Goal: Transaction & Acquisition: Purchase product/service

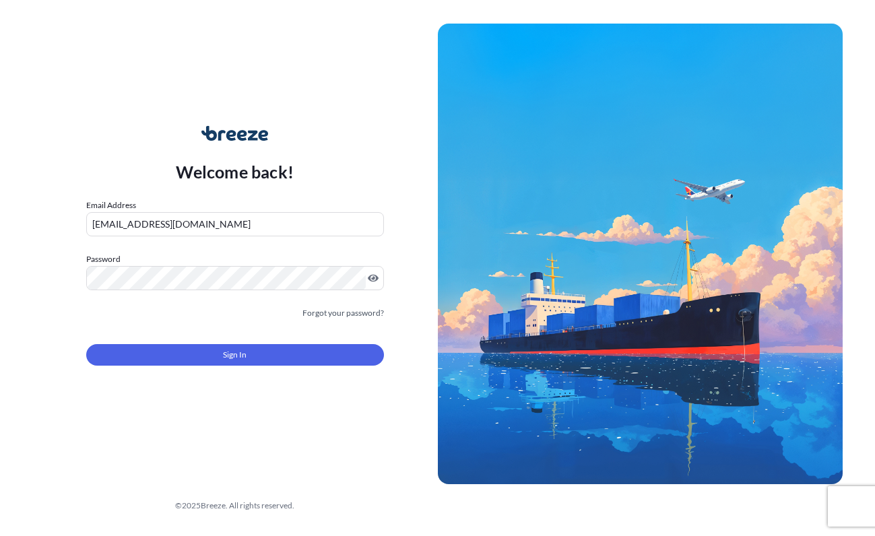
click at [249, 347] on div "Sign In" at bounding box center [235, 351] width 298 height 30
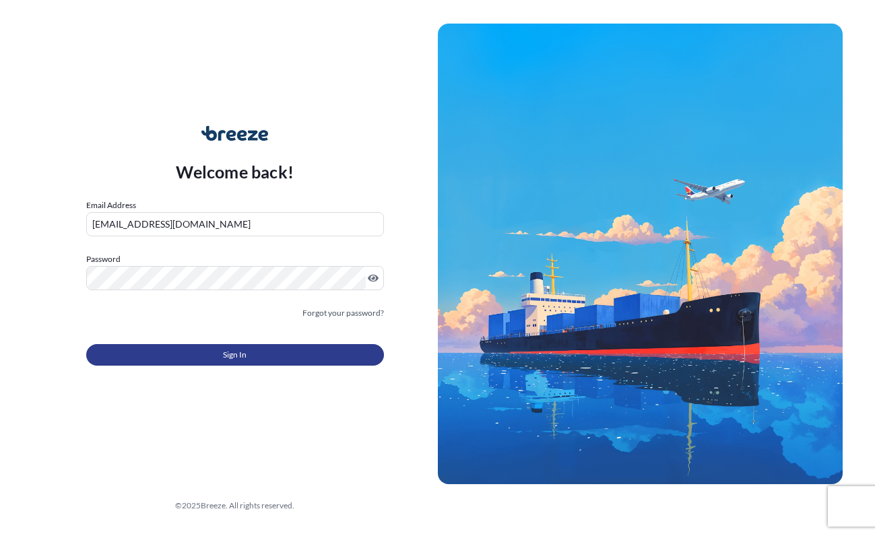
click at [249, 363] on button "Sign In" at bounding box center [235, 355] width 298 height 22
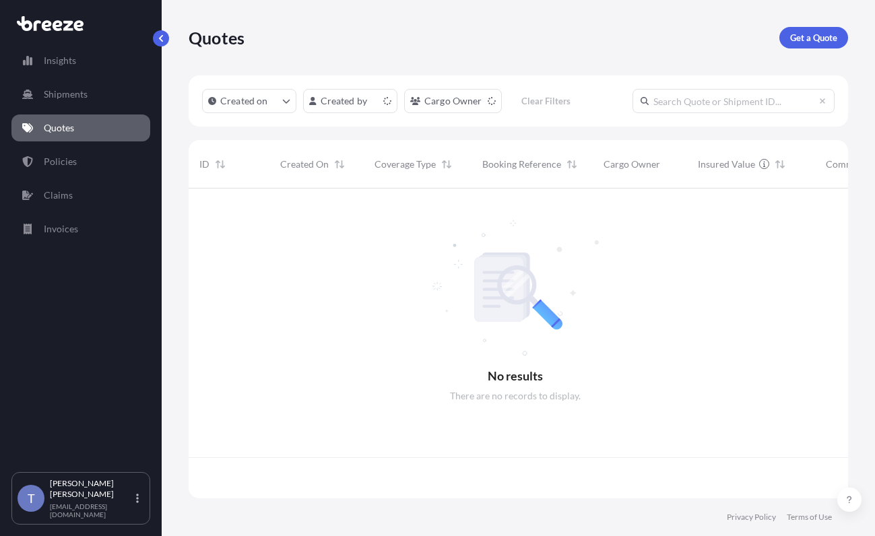
scroll to position [293, 643]
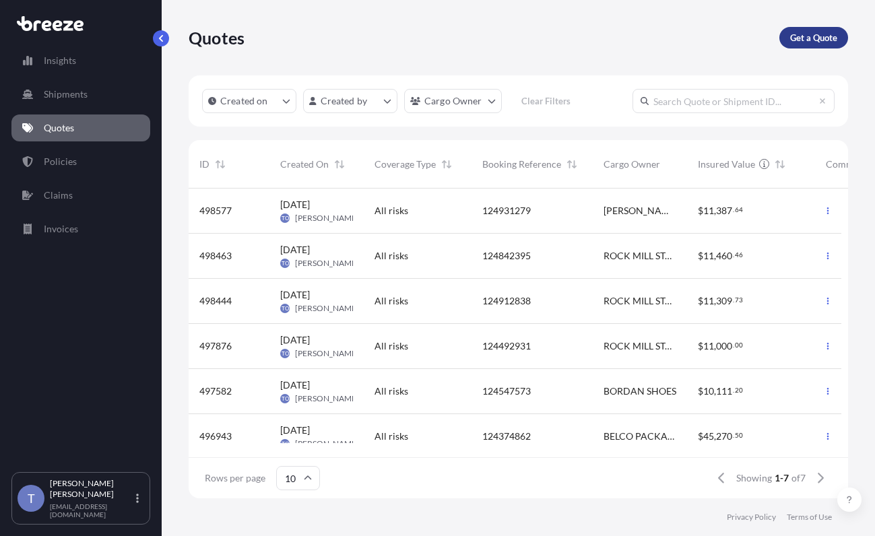
click at [812, 42] on p "Get a Quote" at bounding box center [814, 37] width 47 height 13
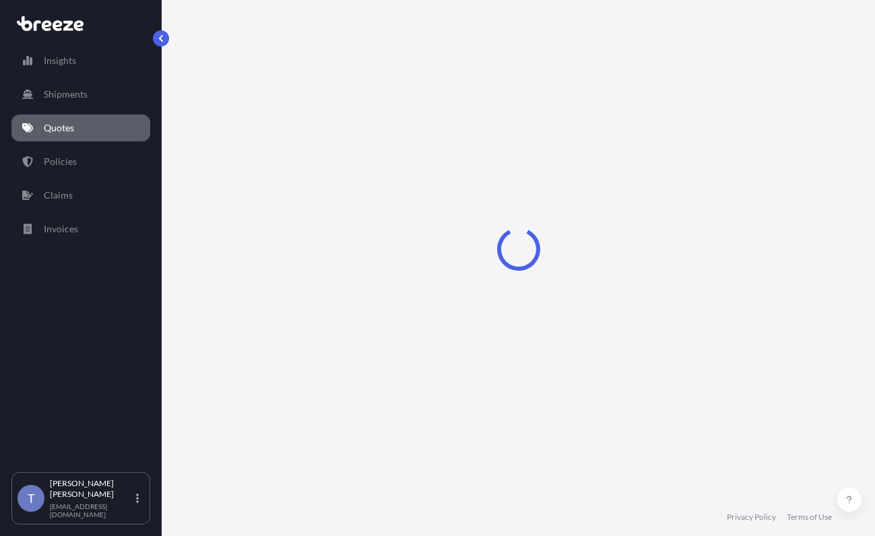
scroll to position [24, 0]
select select "Sea"
select select "1"
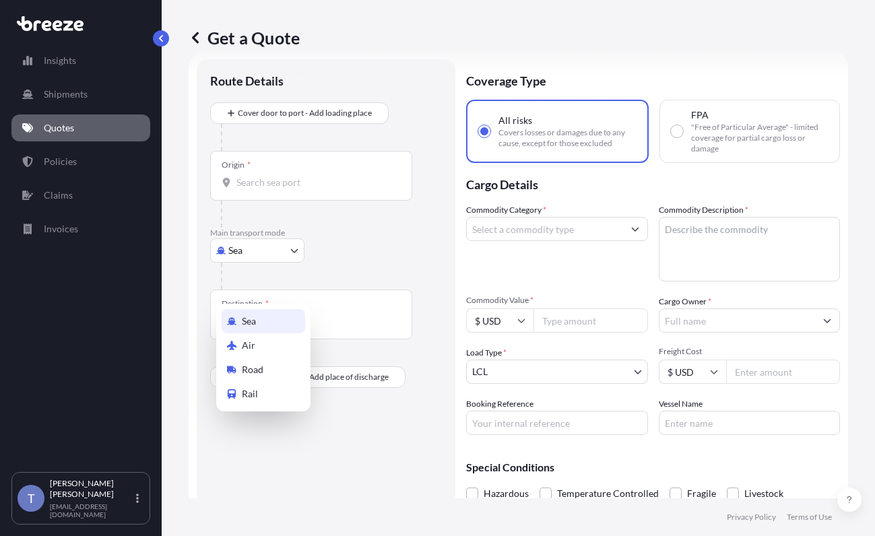
click at [272, 285] on body "Insights Shipments Quotes Policies Claims Invoices T [PERSON_NAME] [EMAIL_ADDRE…" at bounding box center [437, 319] width 875 height 638
click at [282, 376] on div "Road" at bounding box center [264, 370] width 84 height 24
select select "Road"
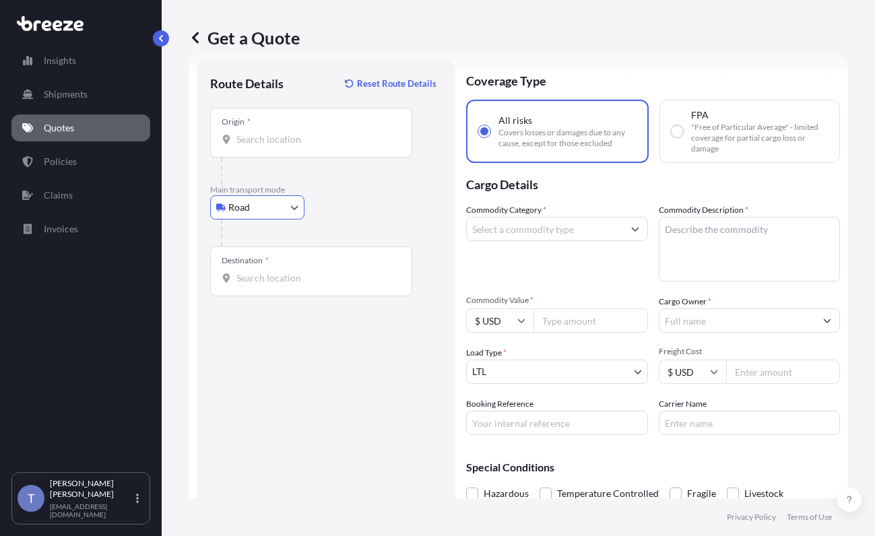
click at [260, 146] on input "Origin *" at bounding box center [316, 139] width 159 height 13
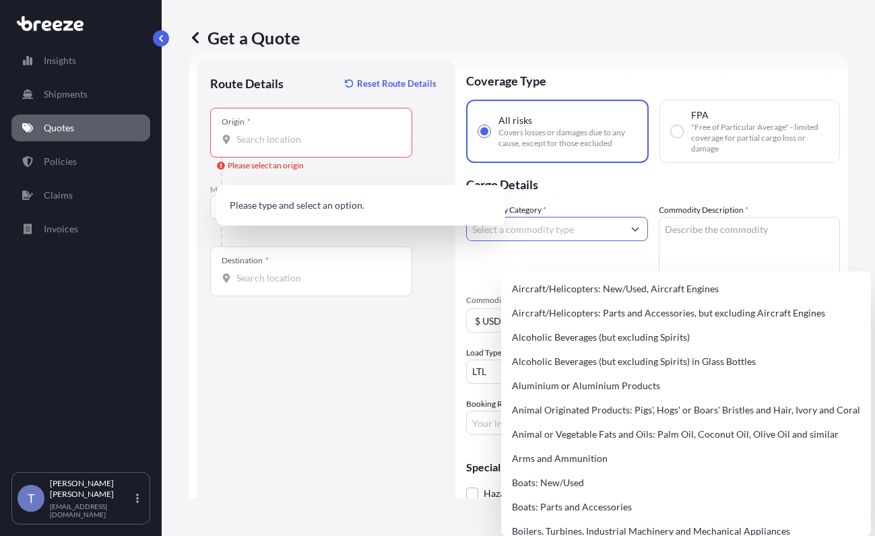
click at [559, 241] on input "Commodity Category *" at bounding box center [545, 229] width 156 height 24
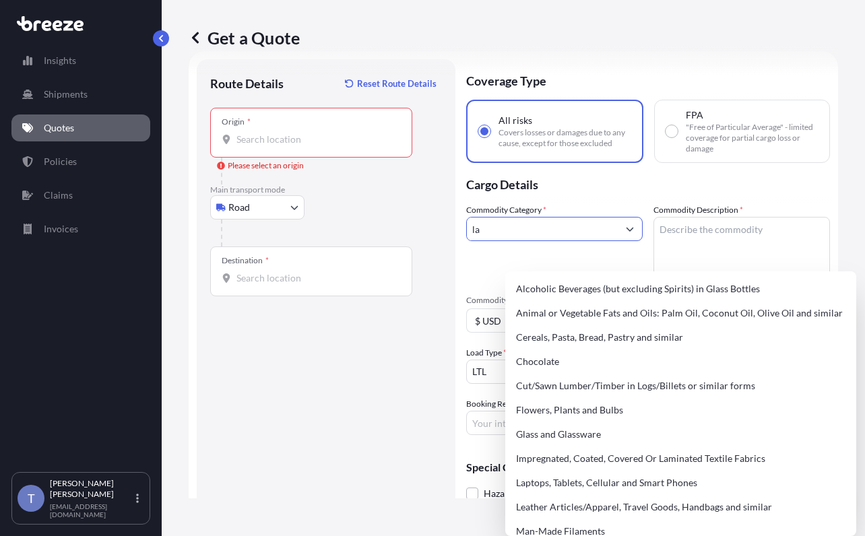
type input "l"
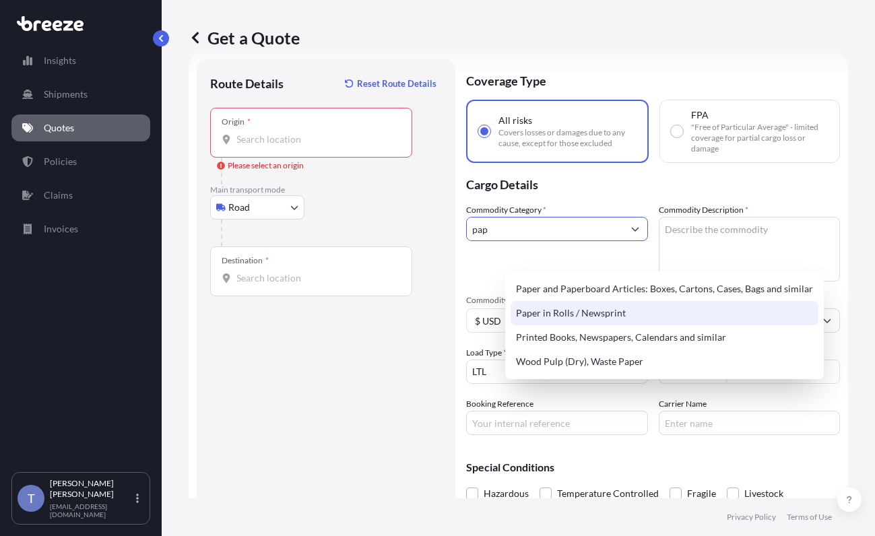
click at [651, 323] on div "Paper in Rolls / Newsprint" at bounding box center [665, 313] width 308 height 24
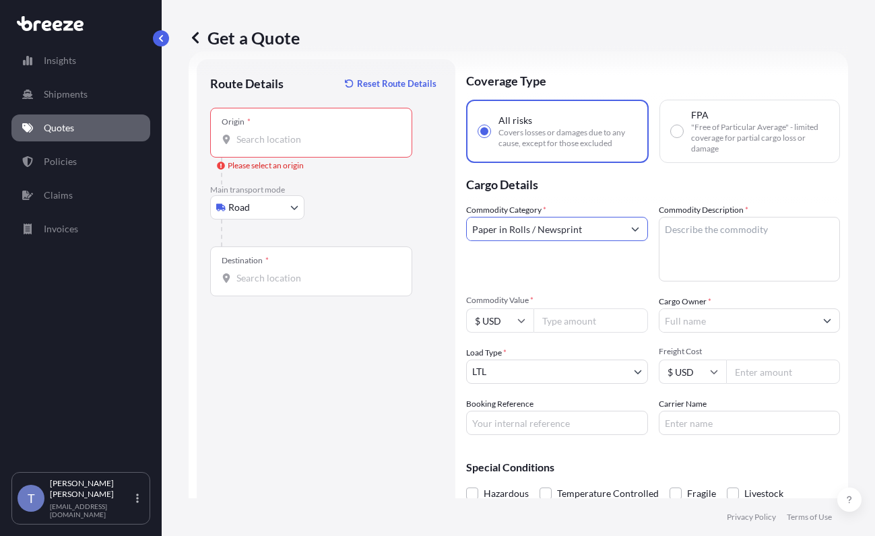
type input "Paper in Rolls / Newsprint"
click at [718, 258] on textarea "Commodity Description *" at bounding box center [750, 249] width 182 height 65
click at [753, 282] on textarea "Commodity Description *" at bounding box center [750, 249] width 182 height 65
paste textarea "Product Labels"
type textarea "Product Labels"
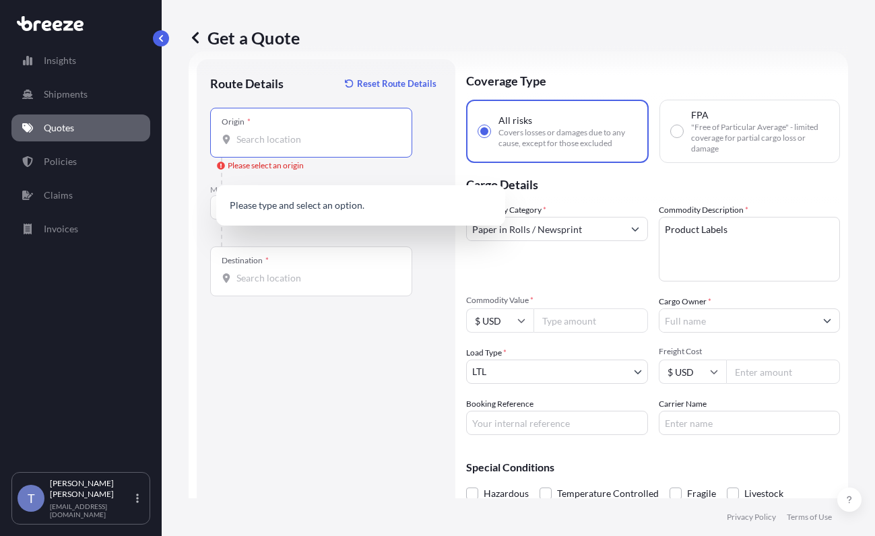
click at [301, 146] on input "Origin * Please select an origin" at bounding box center [316, 139] width 159 height 13
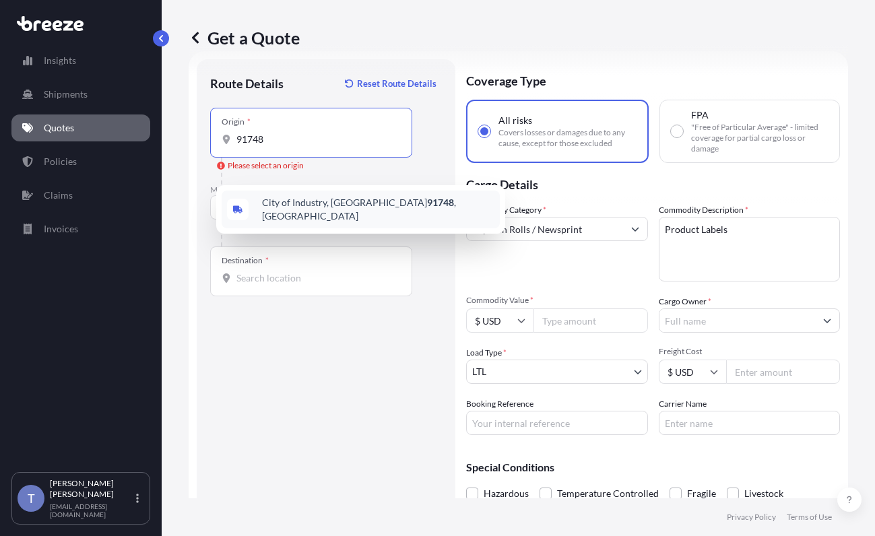
click at [334, 210] on span "[GEOGRAPHIC_DATA] , [GEOGRAPHIC_DATA]" at bounding box center [378, 209] width 233 height 27
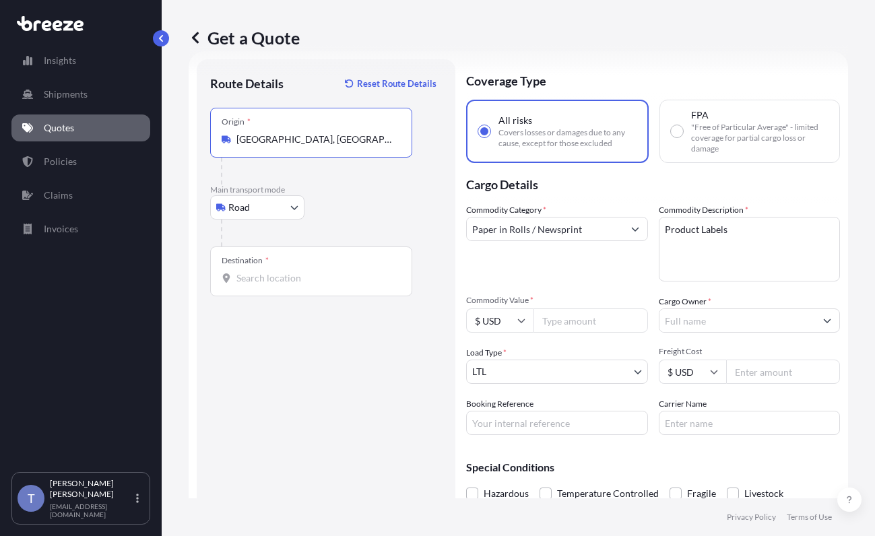
type input "[GEOGRAPHIC_DATA], [GEOGRAPHIC_DATA]"
click at [276, 285] on input "Destination *" at bounding box center [316, 278] width 159 height 13
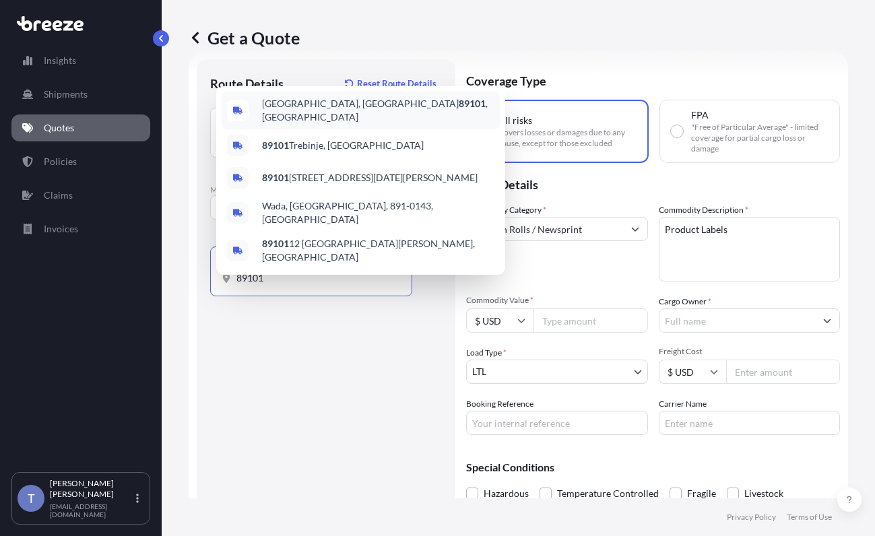
click at [369, 111] on span "[GEOGRAPHIC_DATA]" at bounding box center [378, 110] width 233 height 27
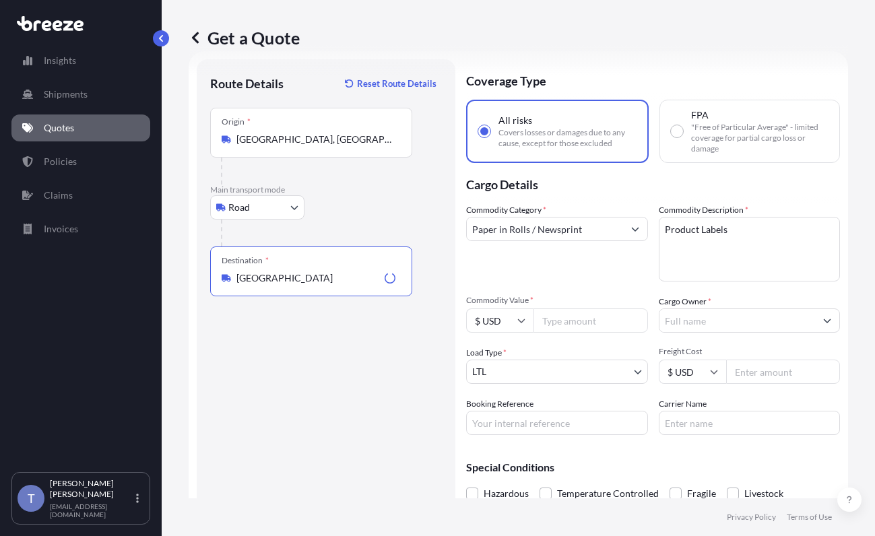
type input "[GEOGRAPHIC_DATA]"
click at [709, 333] on input "Cargo Owner *" at bounding box center [738, 321] width 156 height 24
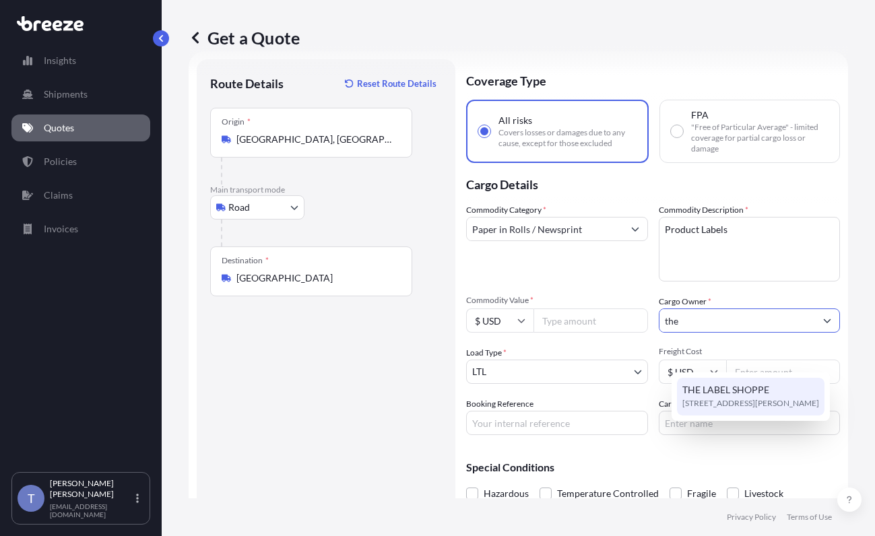
click at [753, 400] on span "[STREET_ADDRESS][PERSON_NAME]" at bounding box center [751, 403] width 137 height 13
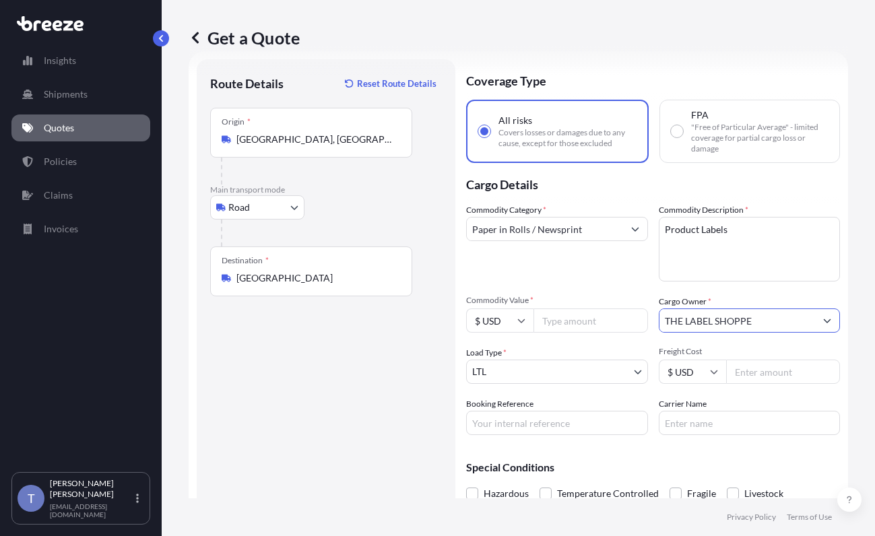
type input "THE LABEL SHOPPE"
click at [630, 435] on input "Booking Reference" at bounding box center [557, 423] width 182 height 24
type input "124949143"
click at [737, 435] on input "Carrier Name" at bounding box center [750, 423] width 182 height 24
type input "BEST OVERNITE"
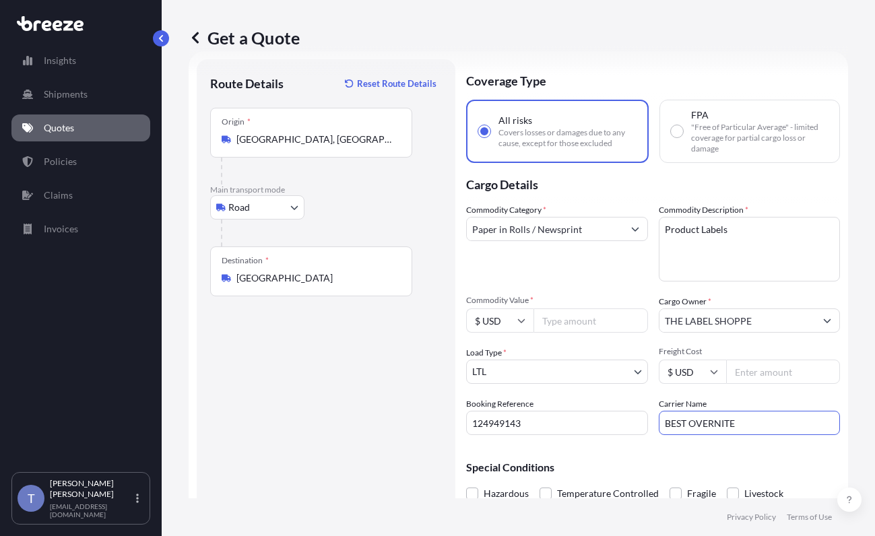
scroll to position [92, 0]
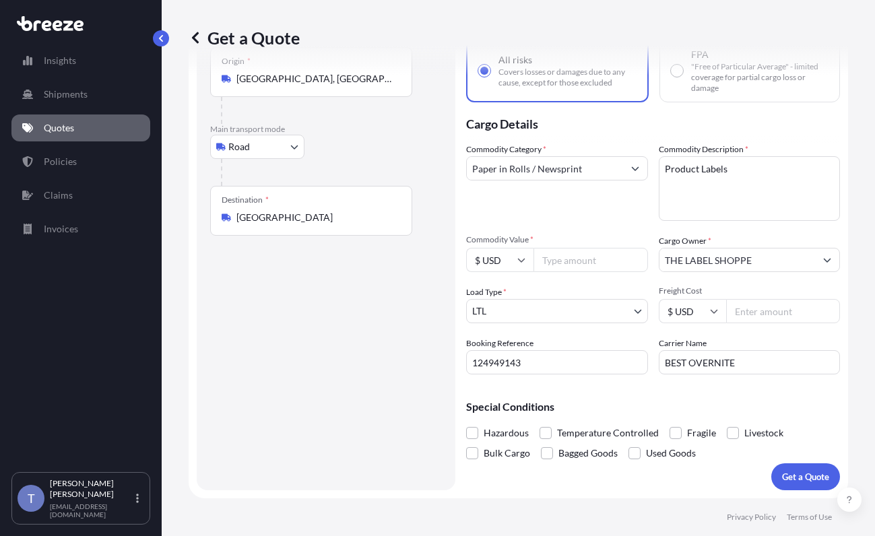
click at [759, 323] on input "Freight Cost" at bounding box center [784, 311] width 115 height 24
type input "300.62"
click at [797, 413] on div "Coverage Type All risks Covers losses or damages due to any cause, except for t…" at bounding box center [653, 245] width 374 height 492
click at [682, 427] on span at bounding box center [676, 433] width 12 height 12
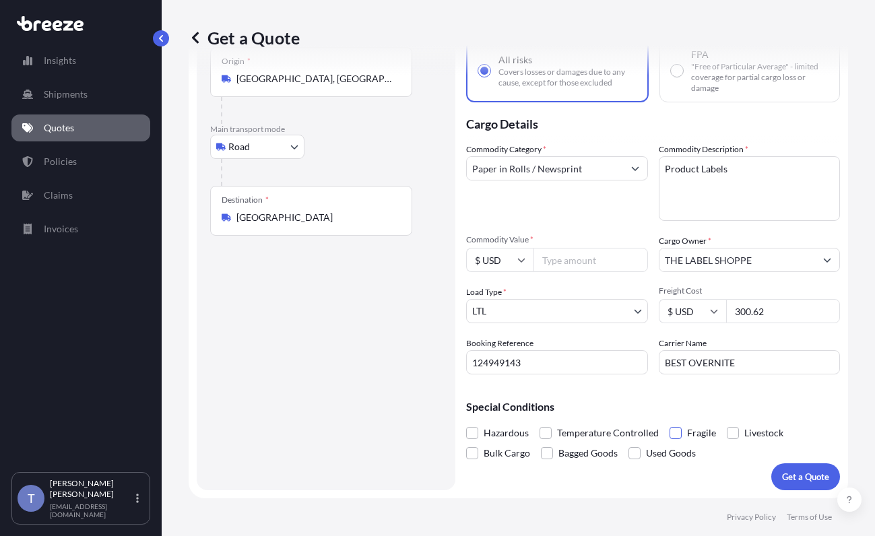
click at [670, 423] on input "Fragile" at bounding box center [670, 423] width 0 height 0
click at [794, 470] on p "Get a Quote" at bounding box center [805, 476] width 47 height 13
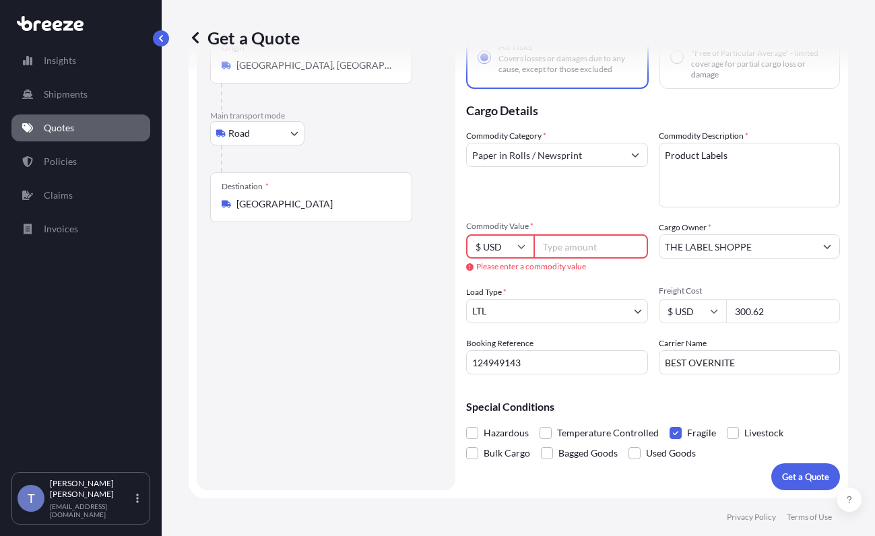
click at [587, 235] on input "Commodity Value *" at bounding box center [591, 247] width 115 height 24
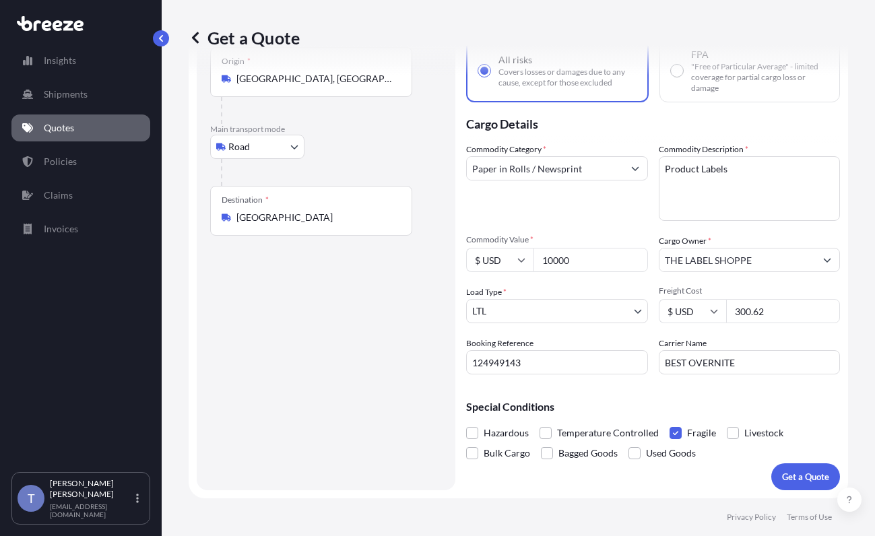
type input "10000"
click at [793, 470] on p "Get a Quote" at bounding box center [805, 476] width 47 height 13
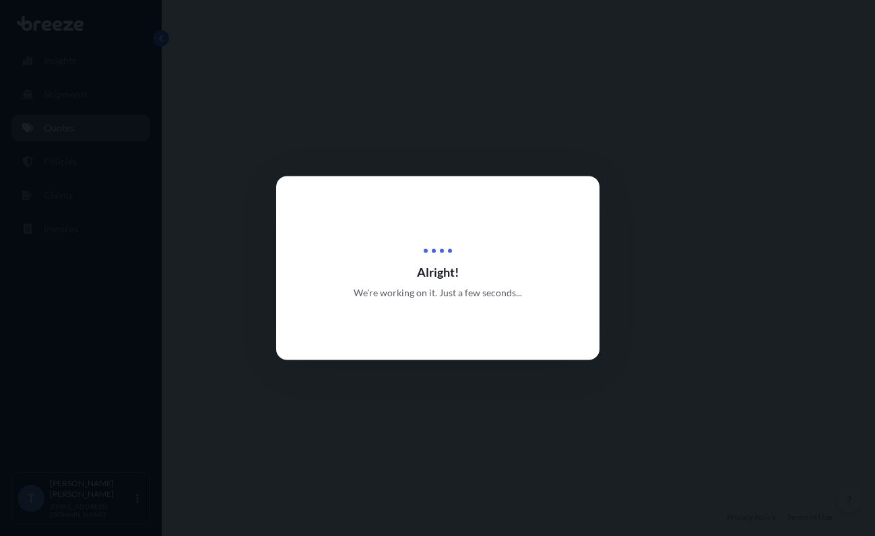
select select "Road"
select select "1"
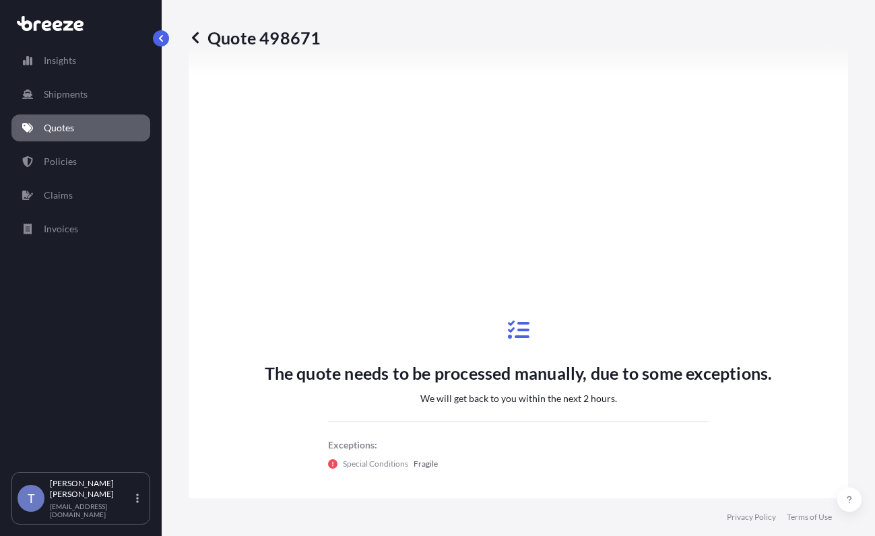
scroll to position [578, 0]
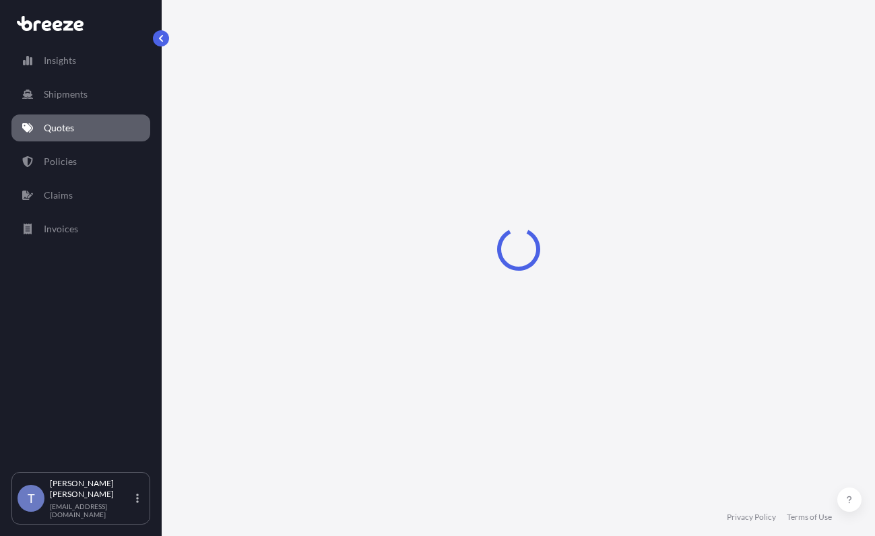
select select "Road"
select select "1"
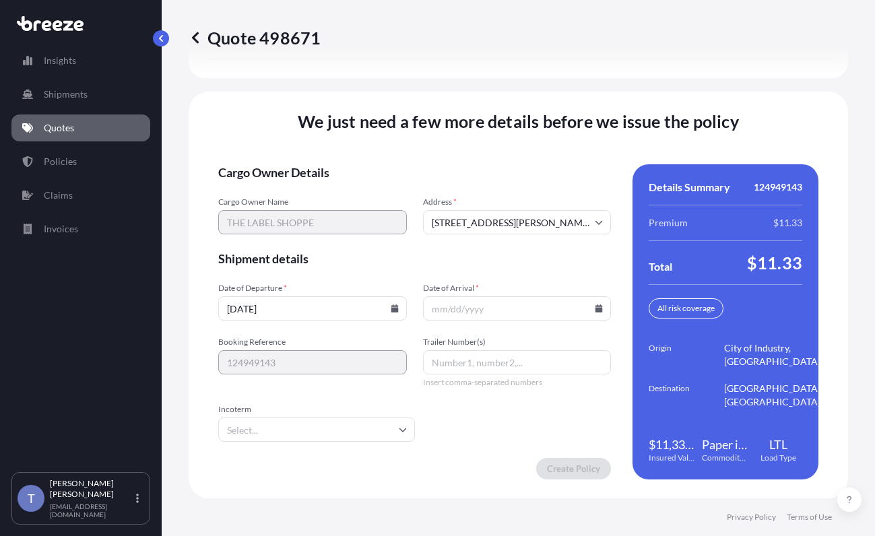
scroll to position [2209, 0]
drag, startPoint x: 507, startPoint y: 303, endPoint x: 568, endPoint y: 296, distance: 61.7
click at [510, 303] on input "Date of Arrival *" at bounding box center [517, 309] width 189 height 24
click at [596, 305] on icon at bounding box center [599, 309] width 7 height 8
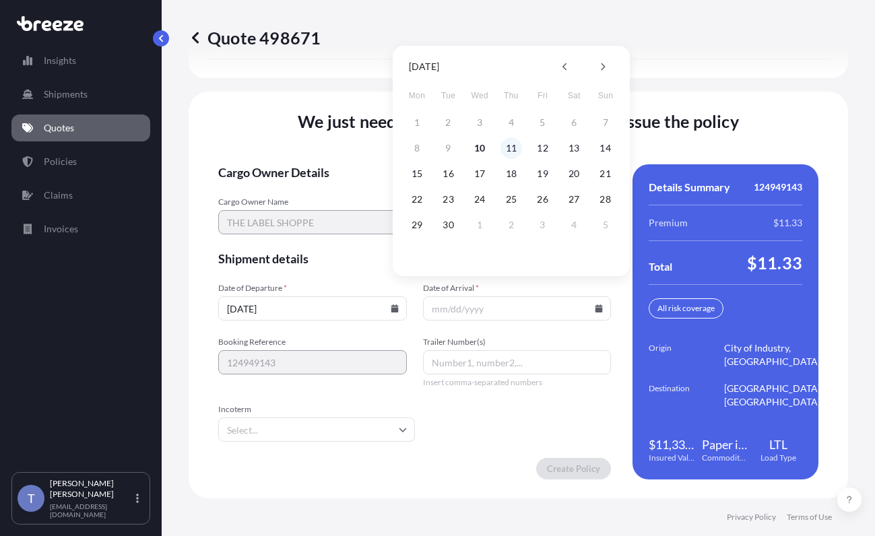
click at [509, 146] on button "11" at bounding box center [512, 148] width 22 height 22
type input "09/11/2025"
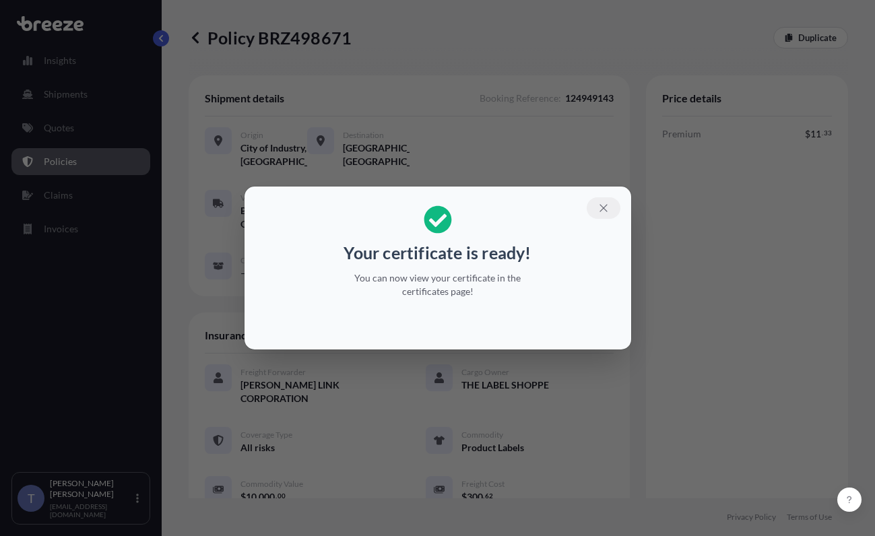
click at [610, 202] on icon "button" at bounding box center [604, 208] width 12 height 12
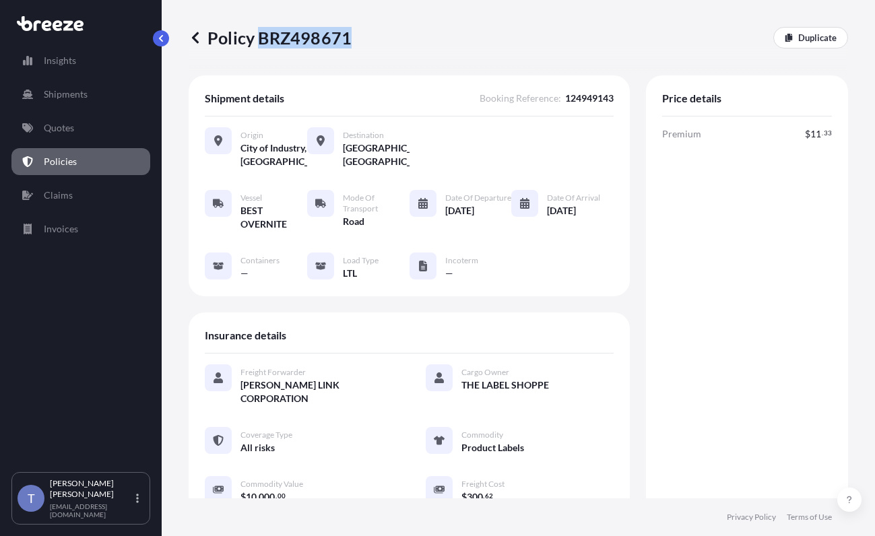
drag, startPoint x: 264, startPoint y: 47, endPoint x: 354, endPoint y: 45, distance: 90.3
click at [352, 45] on p "Policy BRZ498671" at bounding box center [270, 38] width 163 height 22
copy p "BRZ498671"
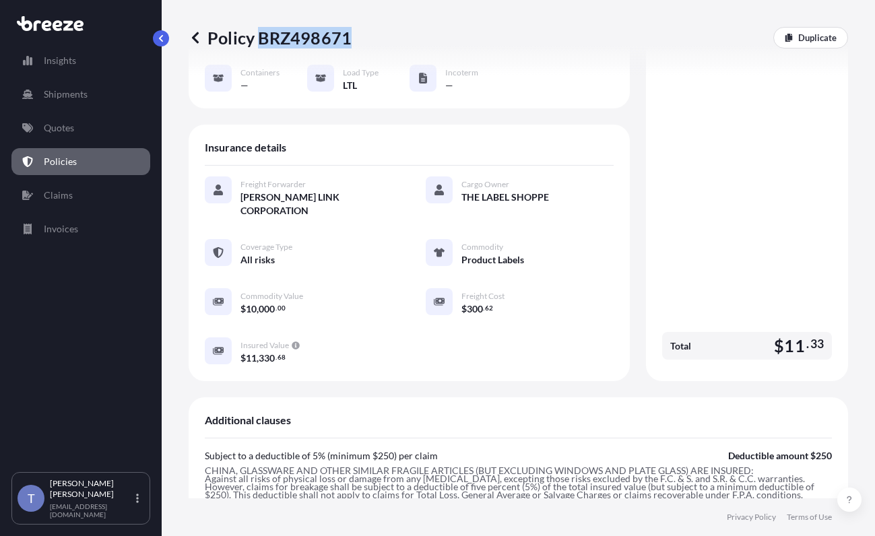
scroll to position [472, 0]
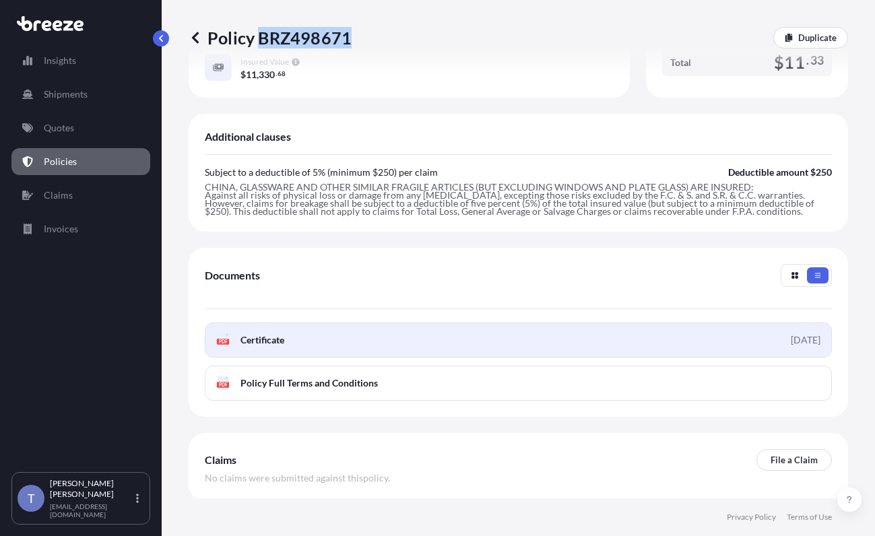
click at [501, 358] on link "PDF Certificate 2025-09-10" at bounding box center [518, 340] width 627 height 35
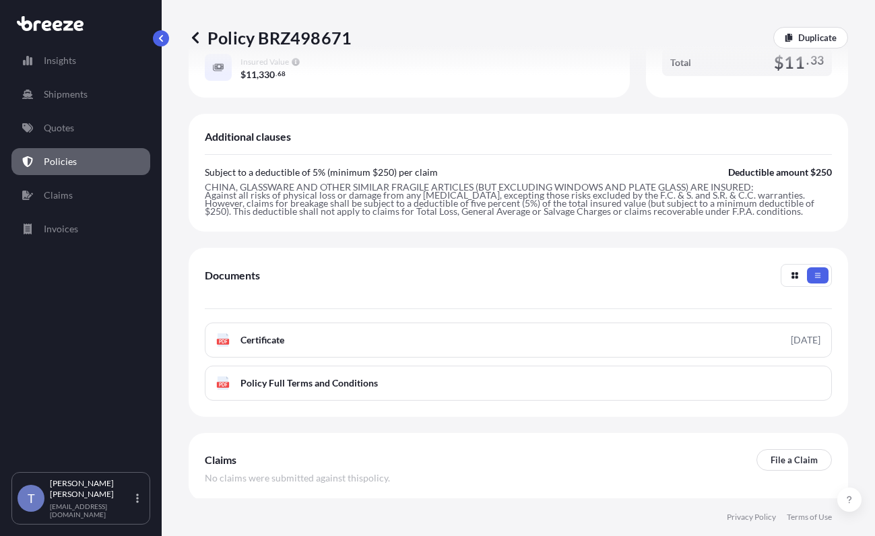
click at [654, 44] on div "Policy BRZ498671 Duplicate" at bounding box center [519, 38] width 660 height 22
